Goal: Check status: Check status

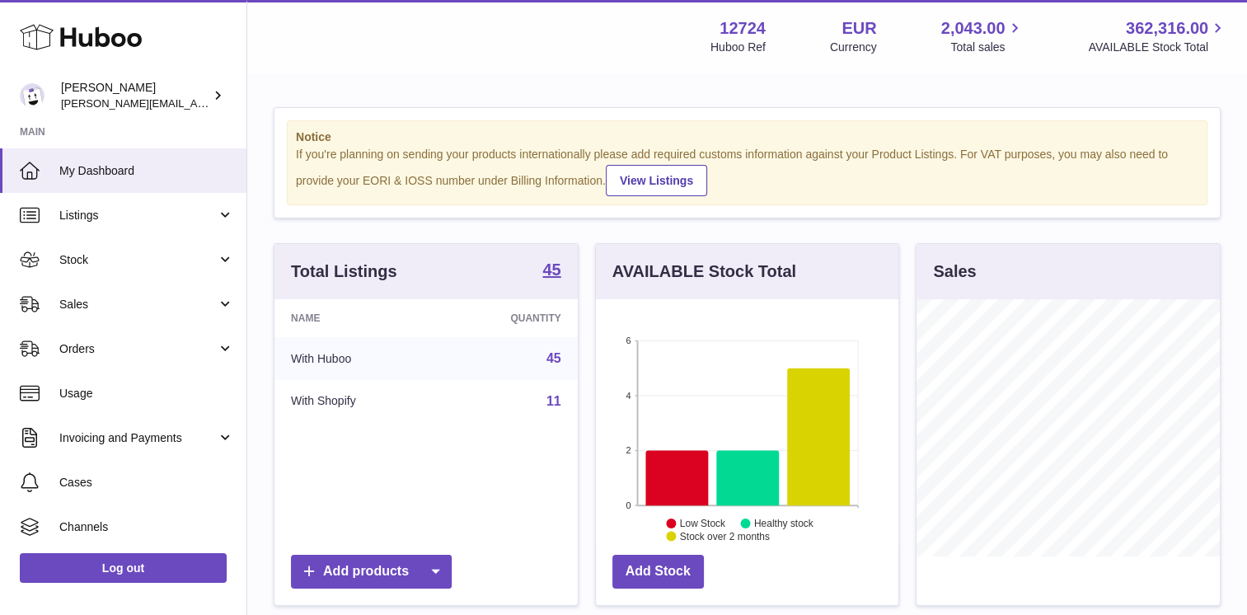
scroll to position [257, 303]
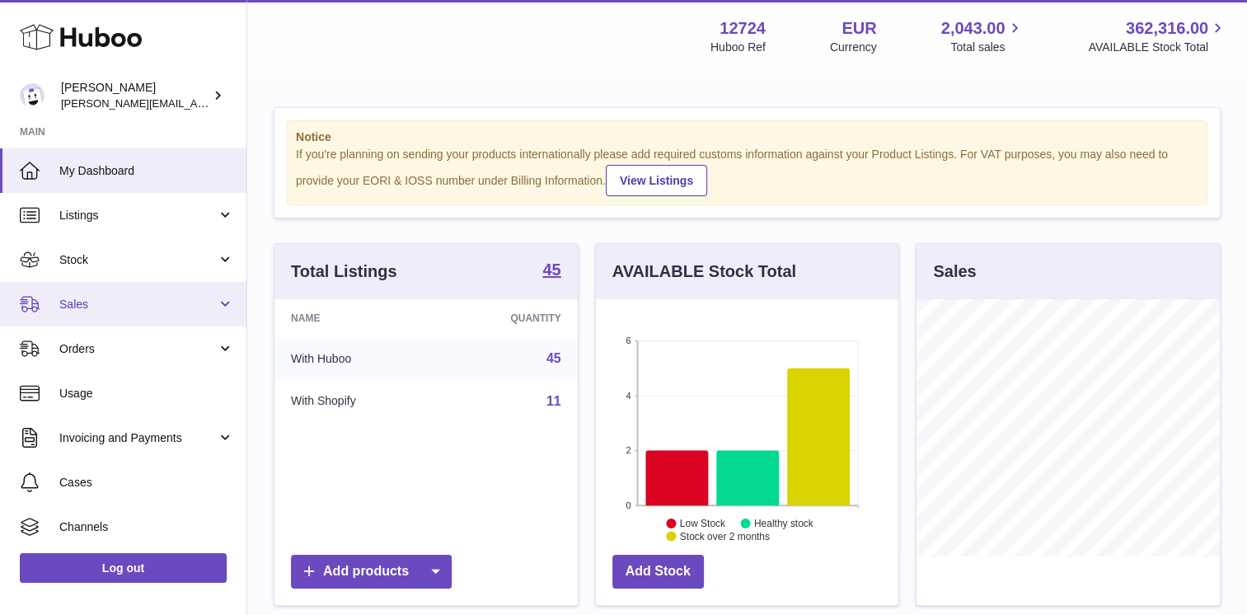
click at [115, 300] on span "Sales" at bounding box center [137, 305] width 157 height 16
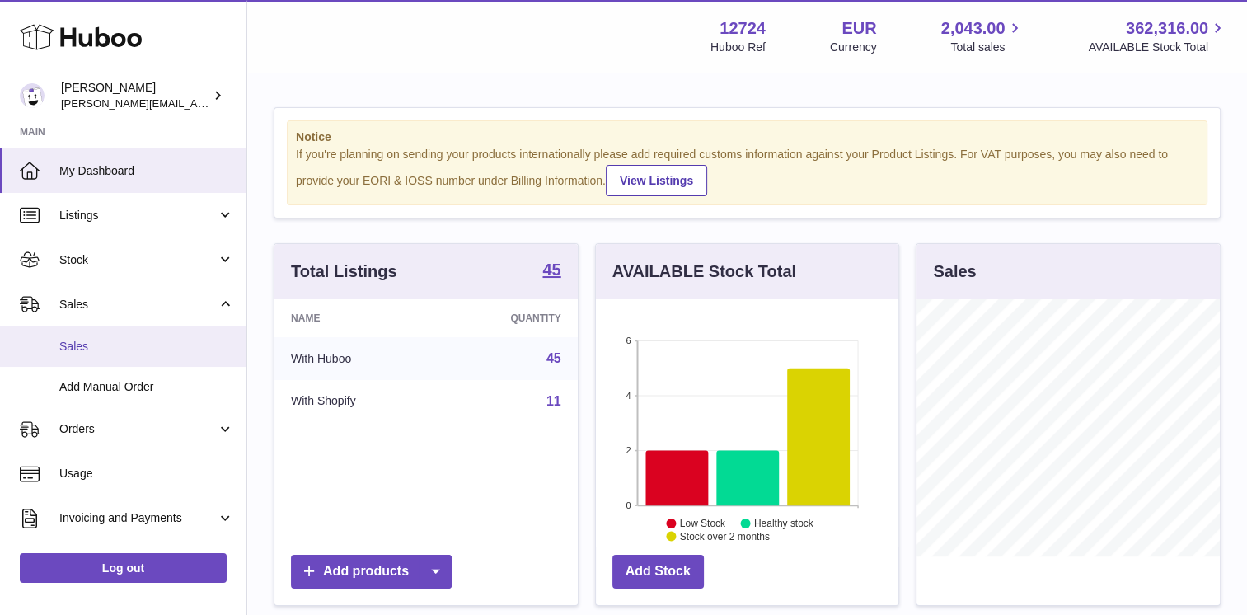
click at [111, 335] on link "Sales" at bounding box center [123, 346] width 246 height 40
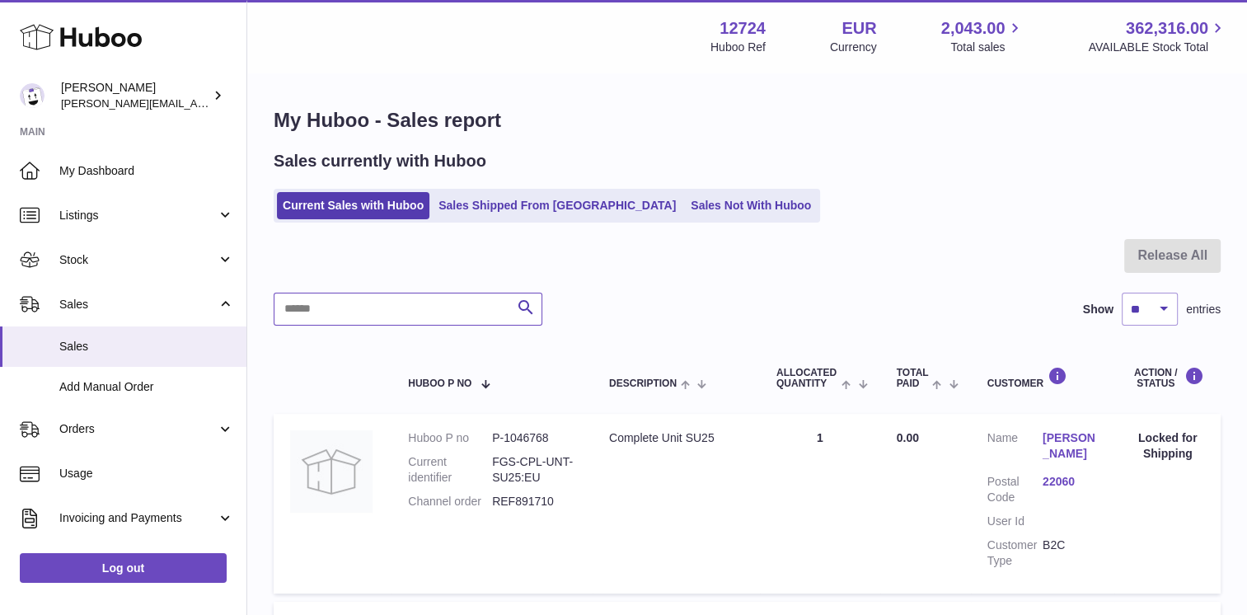
click at [375, 304] on input "text" at bounding box center [408, 309] width 269 height 33
type input "*******"
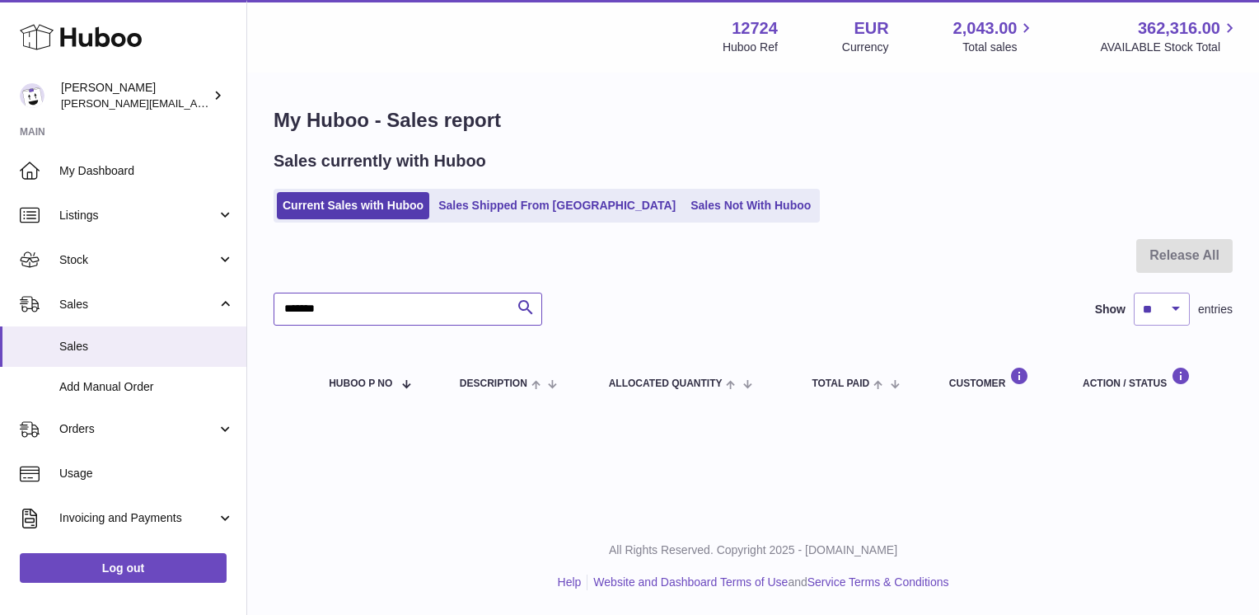
drag, startPoint x: 429, startPoint y: 303, endPoint x: 254, endPoint y: 305, distance: 174.7
click at [254, 305] on div "My Huboo - Sales report Sales currently with Huboo Current Sales with Huboo Sal…" at bounding box center [753, 260] width 1012 height 373
click at [501, 197] on link "Sales Shipped From [GEOGRAPHIC_DATA]" at bounding box center [557, 205] width 249 height 27
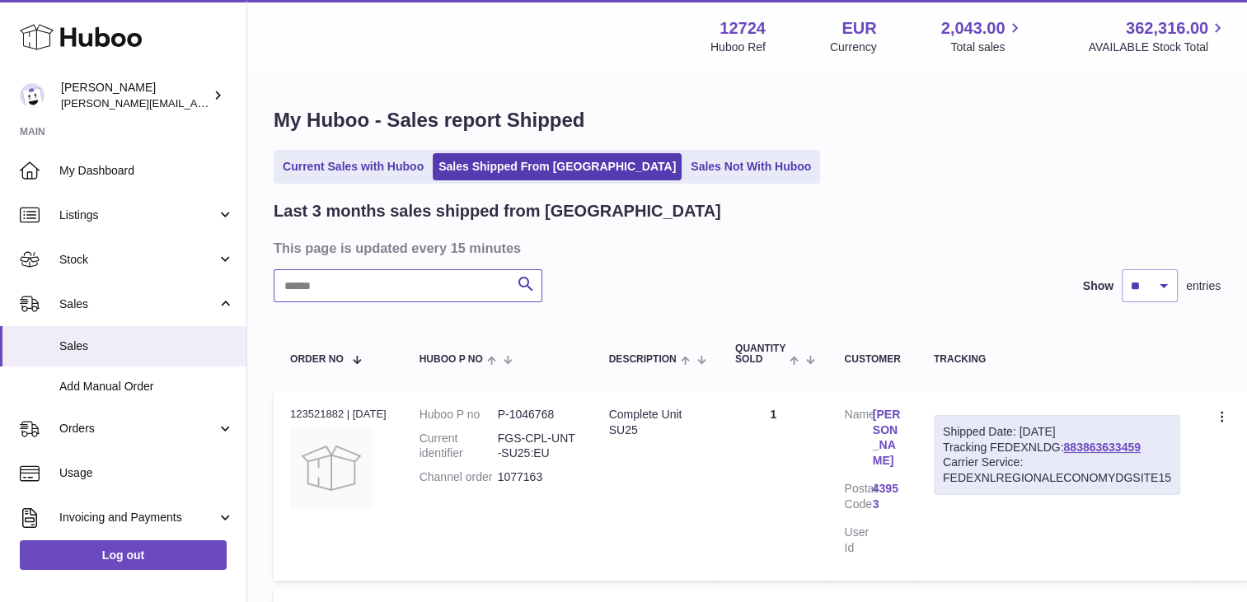
click at [392, 289] on input "text" at bounding box center [408, 286] width 269 height 33
type input "*******"
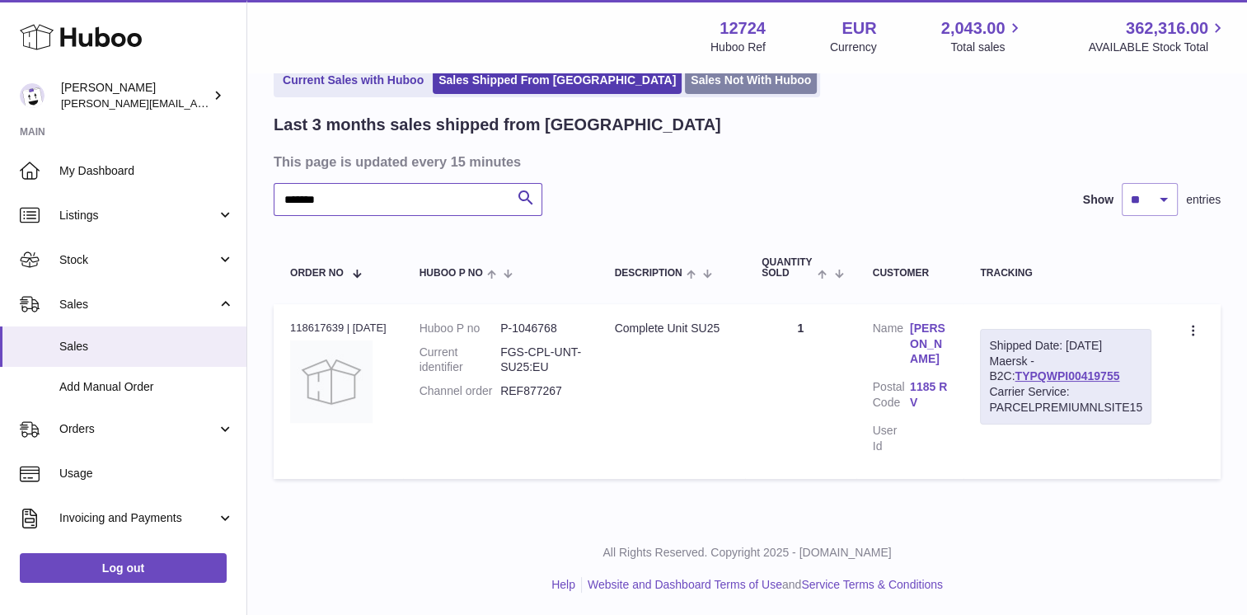
scroll to position [87, 0]
